Goal: Information Seeking & Learning: Check status

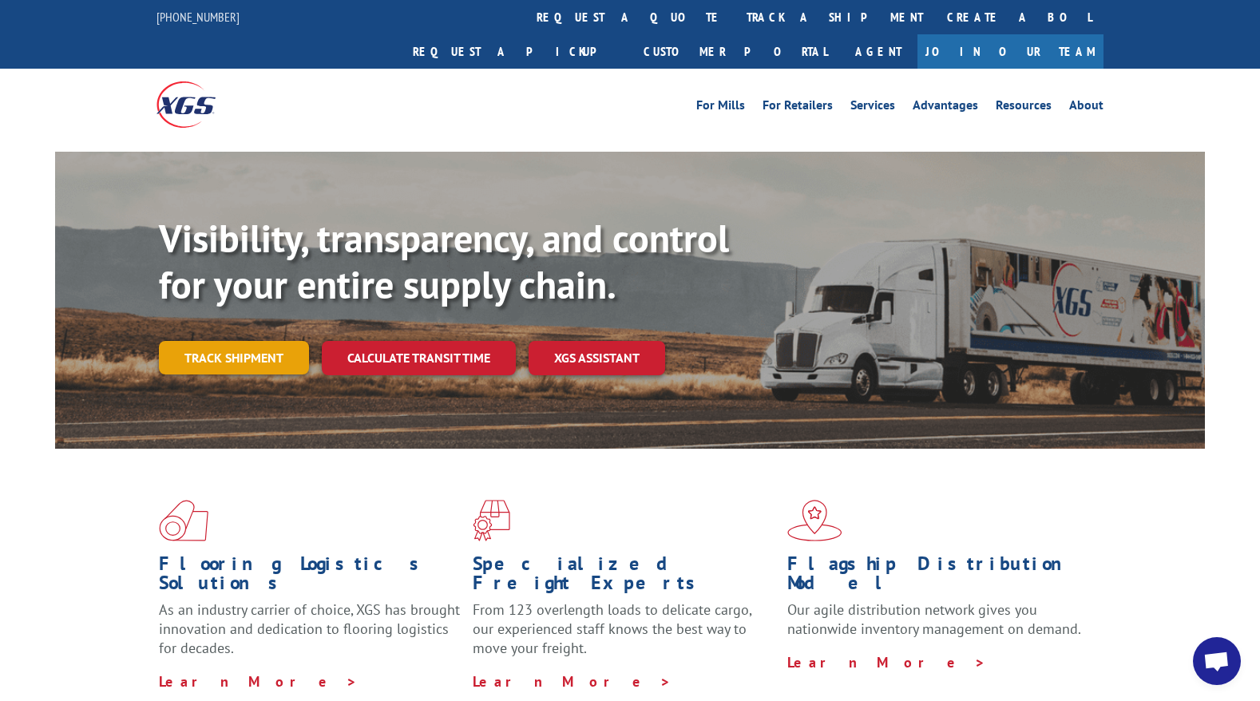
click at [260, 341] on link "Track shipment" at bounding box center [234, 358] width 150 height 34
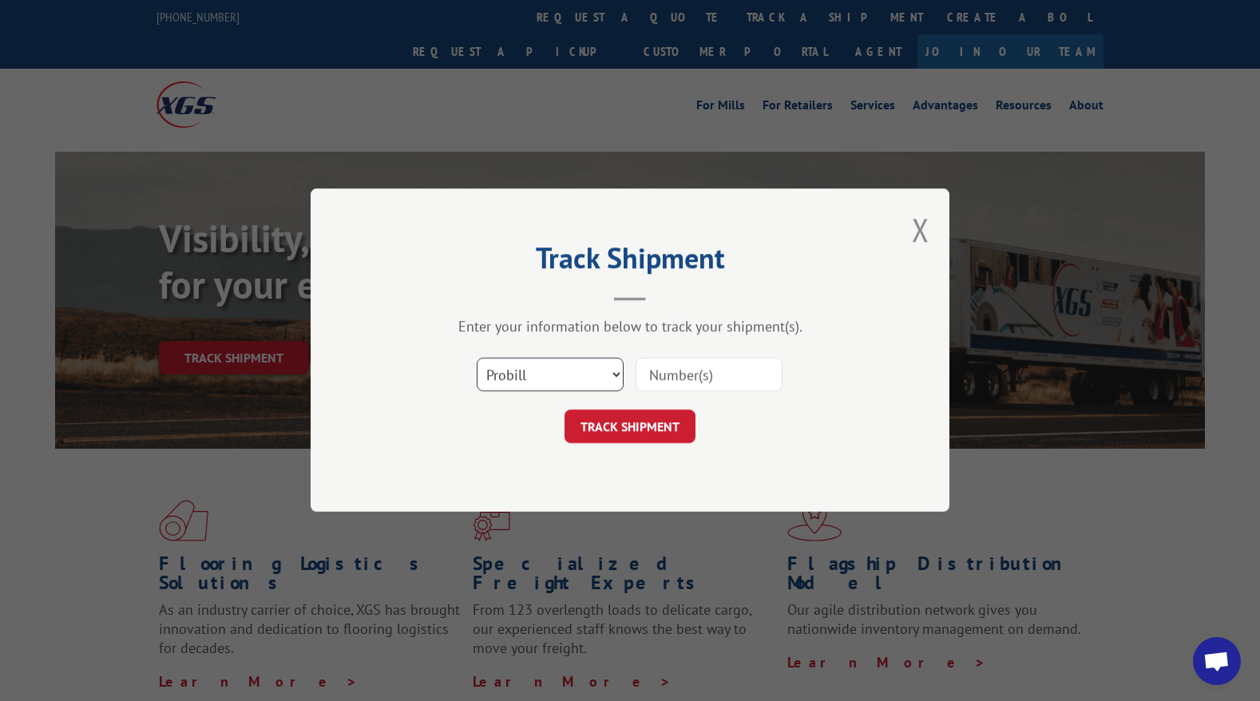
drag, startPoint x: 577, startPoint y: 380, endPoint x: 569, endPoint y: 391, distance: 13.3
click at [572, 388] on select "Select category... Probill BOL PO" at bounding box center [550, 376] width 147 height 34
select select "bol"
click at [477, 359] on select "Select category... Probill BOL PO" at bounding box center [550, 376] width 147 height 34
paste input "815282"
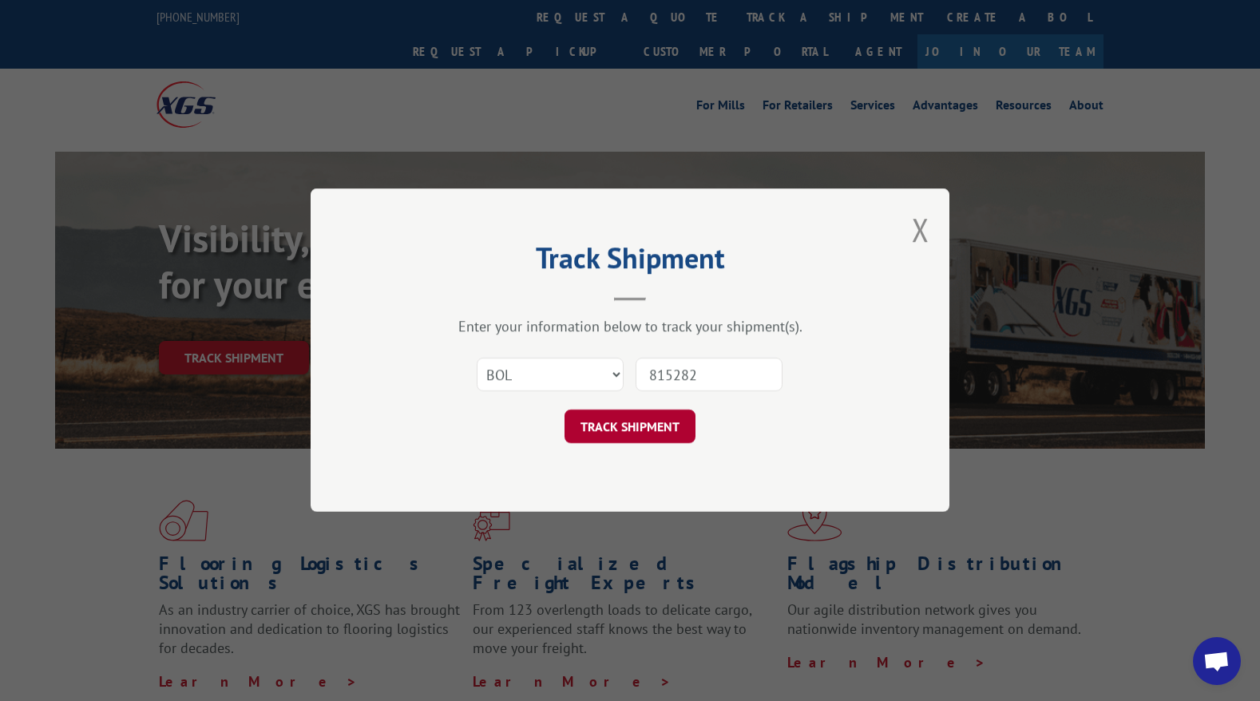
click at [636, 426] on button "TRACK SHIPMENT" at bounding box center [630, 427] width 131 height 34
type input "815282"
click at [632, 422] on button "TRACK SHIPMENT" at bounding box center [630, 427] width 131 height 34
